Goal: Task Accomplishment & Management: Use online tool/utility

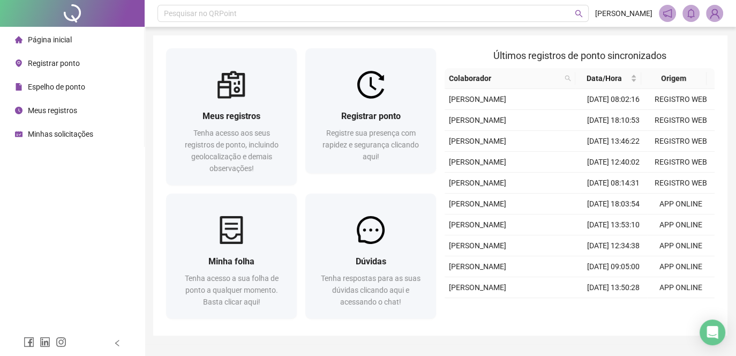
click at [78, 63] on span "Registrar ponto" at bounding box center [54, 63] width 52 height 9
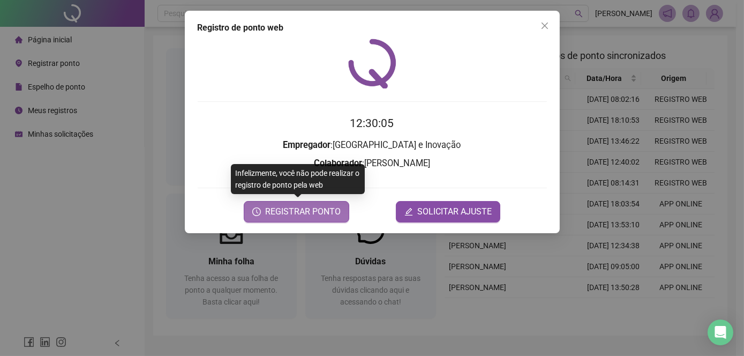
click at [286, 215] on span "REGISTRAR PONTO" at bounding box center [303, 211] width 76 height 13
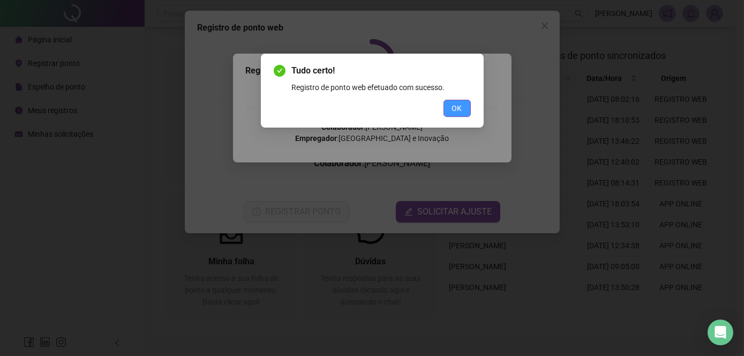
click at [462, 110] on button "OK" at bounding box center [457, 108] width 27 height 17
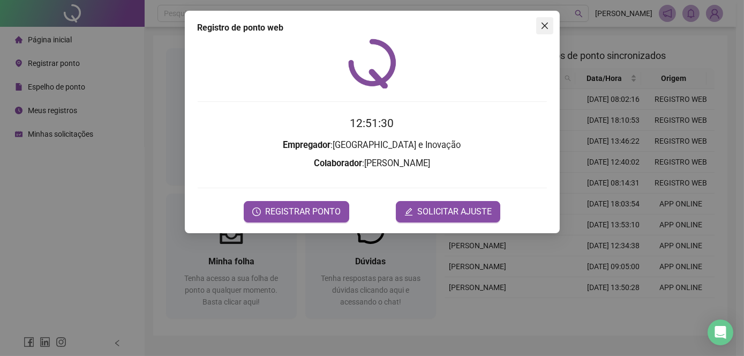
click at [543, 28] on icon "close" at bounding box center [544, 25] width 9 height 9
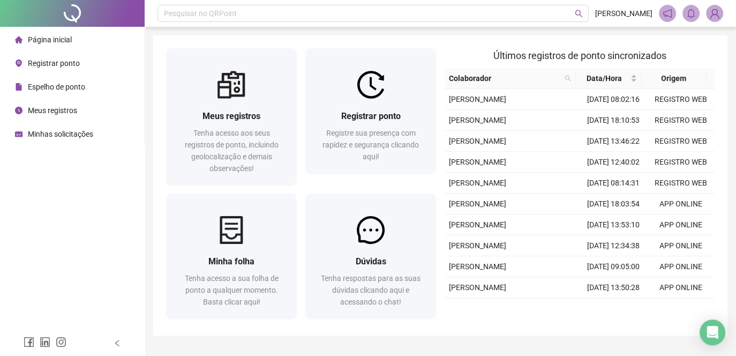
click at [114, 39] on li "Página inicial" at bounding box center [72, 39] width 140 height 21
